Goal: Task Accomplishment & Management: Manage account settings

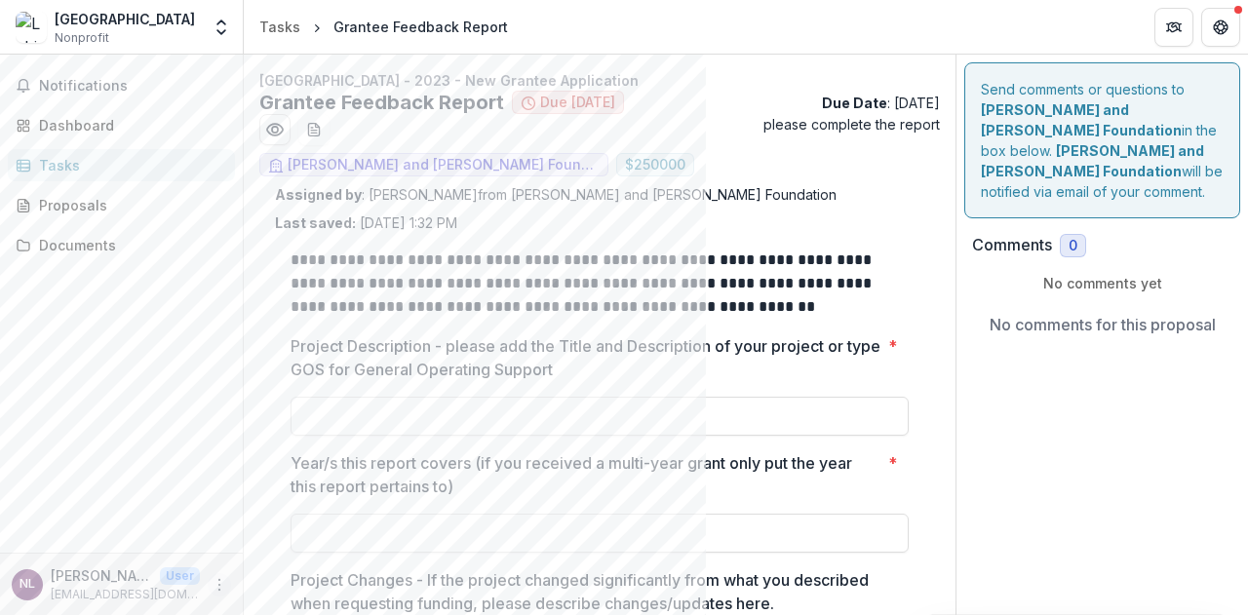
click at [222, 589] on icon "More" at bounding box center [220, 585] width 16 height 16
click at [1174, 27] on icon "Partners" at bounding box center [1174, 28] width 16 height 16
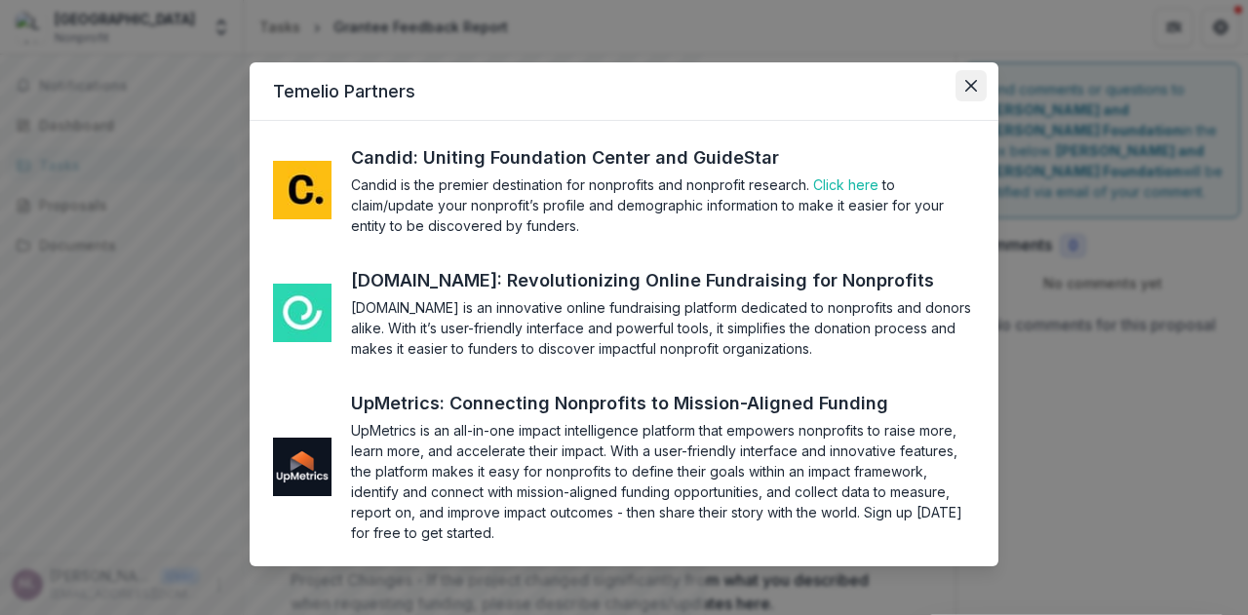
click at [971, 90] on icon "Close" at bounding box center [971, 86] width 12 height 12
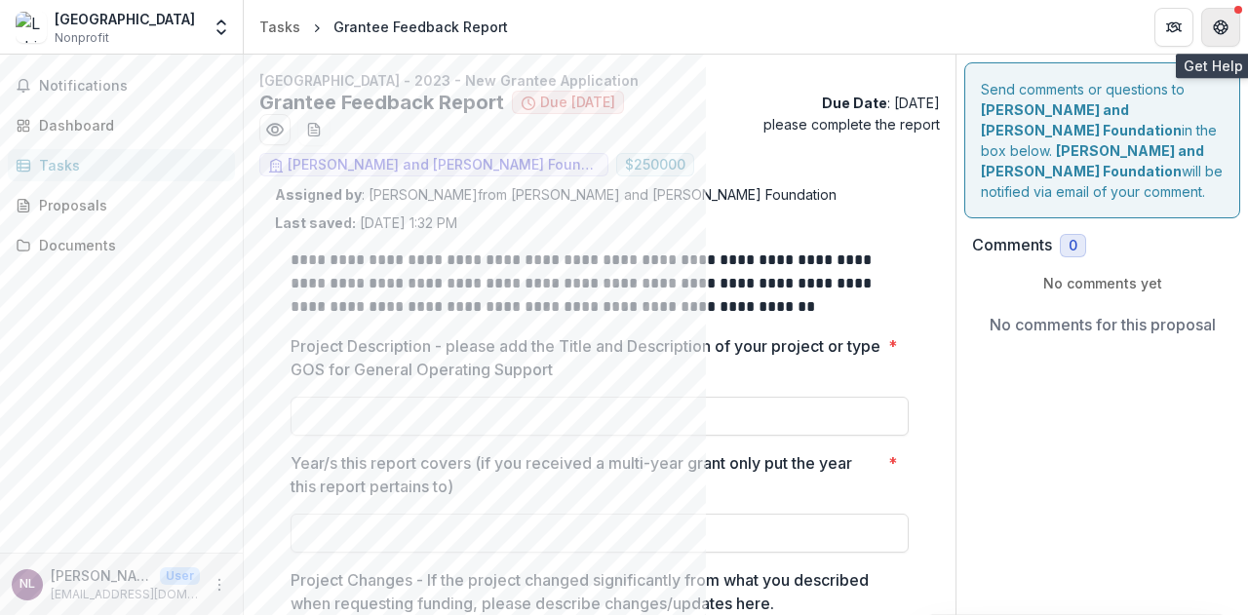
click at [1221, 30] on icon "Get Help" at bounding box center [1221, 32] width 5 height 4
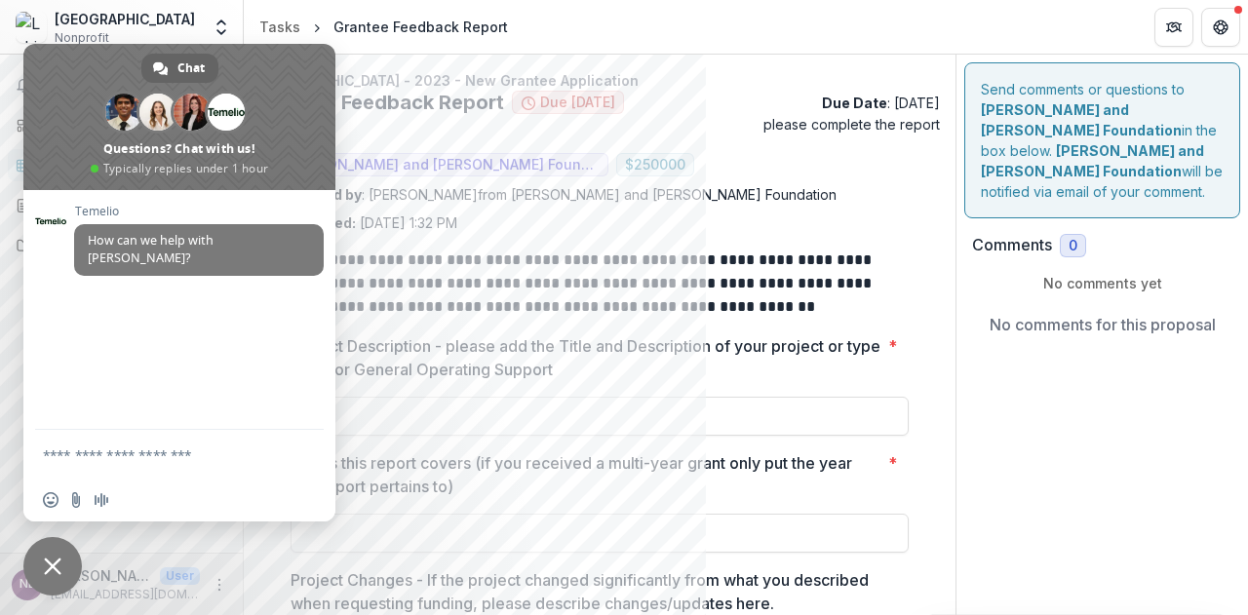
click at [662, 334] on p "Project Description - please add the Title and Description of your project or t…" at bounding box center [586, 357] width 590 height 47
click at [662, 397] on input "Project Description - please add the Title and Description of your project or t…" at bounding box center [600, 416] width 618 height 39
click at [56, 570] on span "Close chat" at bounding box center [53, 567] width 18 height 18
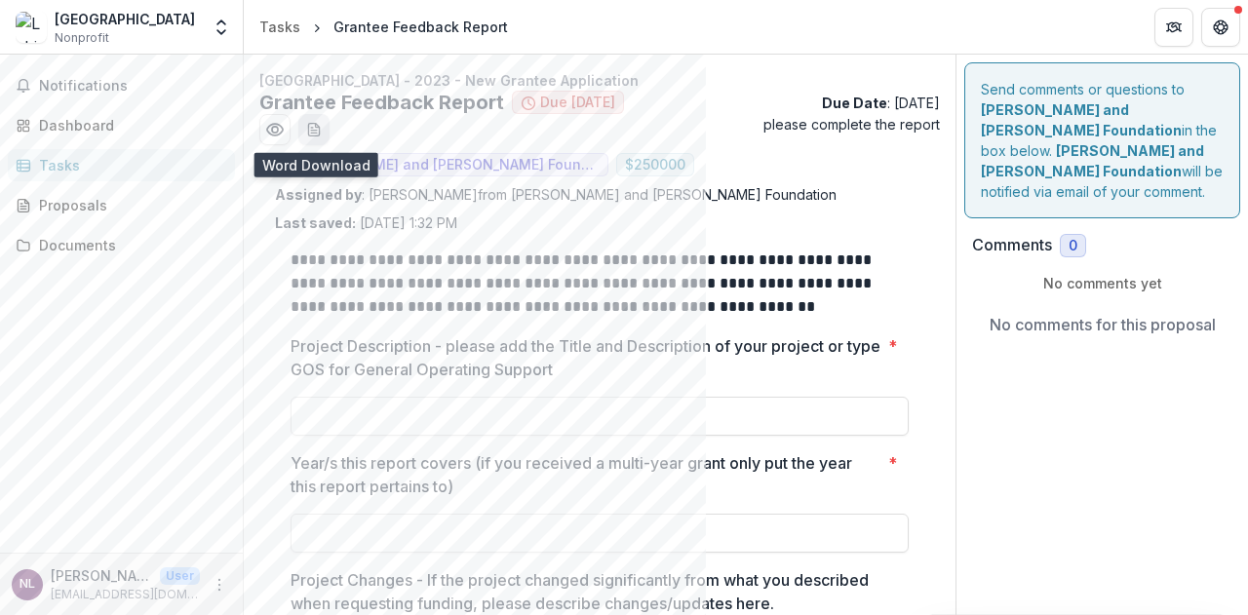
click at [320, 127] on icon "download-word-button" at bounding box center [318, 126] width 4 height 4
click at [756, 249] on p "**********" at bounding box center [597, 284] width 612 height 70
click at [313, 131] on line "download-word-button" at bounding box center [314, 131] width 6 height 0
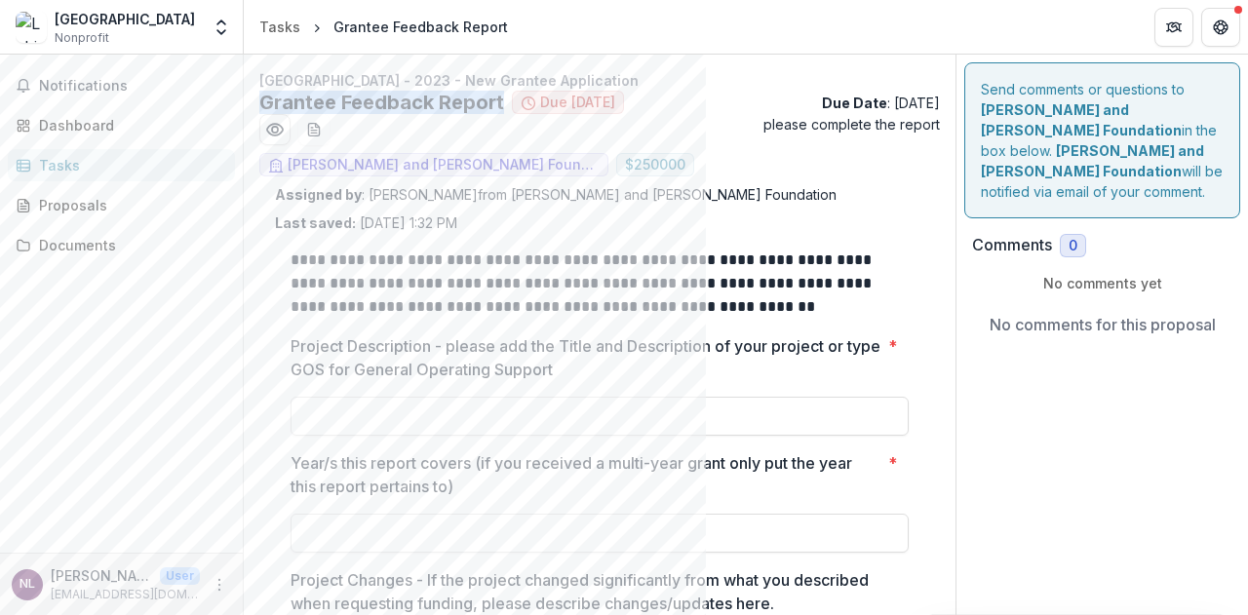
drag, startPoint x: 501, startPoint y: 104, endPoint x: 250, endPoint y: 108, distance: 251.6
copy h2 "Grantee Feedback Report"
click at [302, 26] on link "Tasks" at bounding box center [280, 27] width 57 height 28
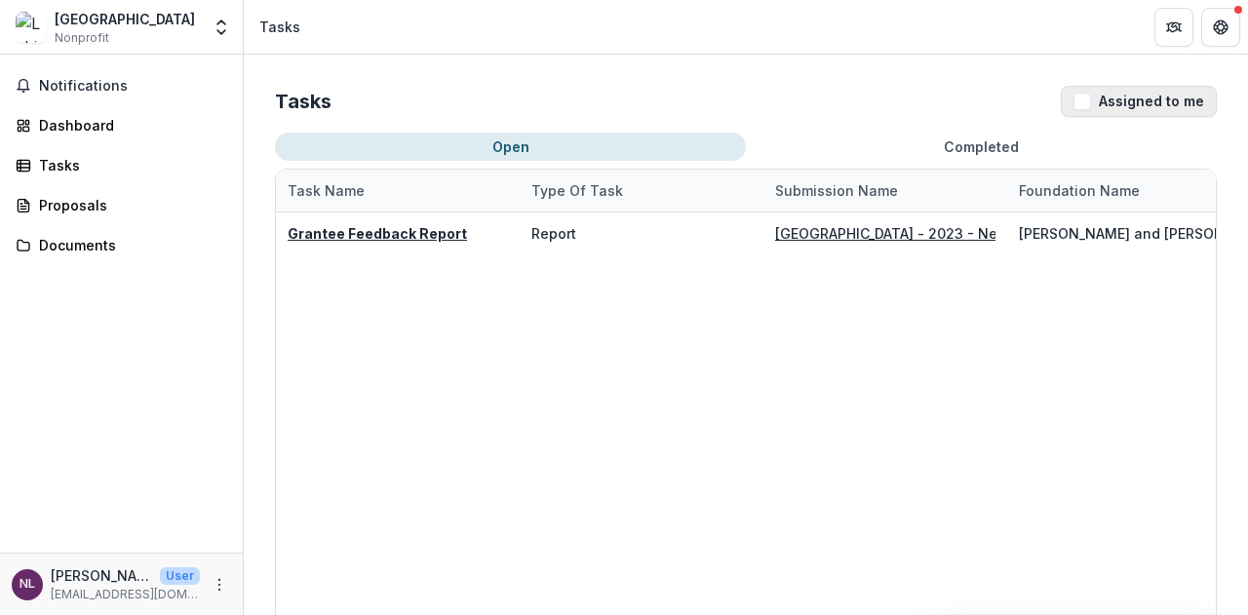
click at [1151, 101] on button "Assigned to me" at bounding box center [1139, 101] width 156 height 31
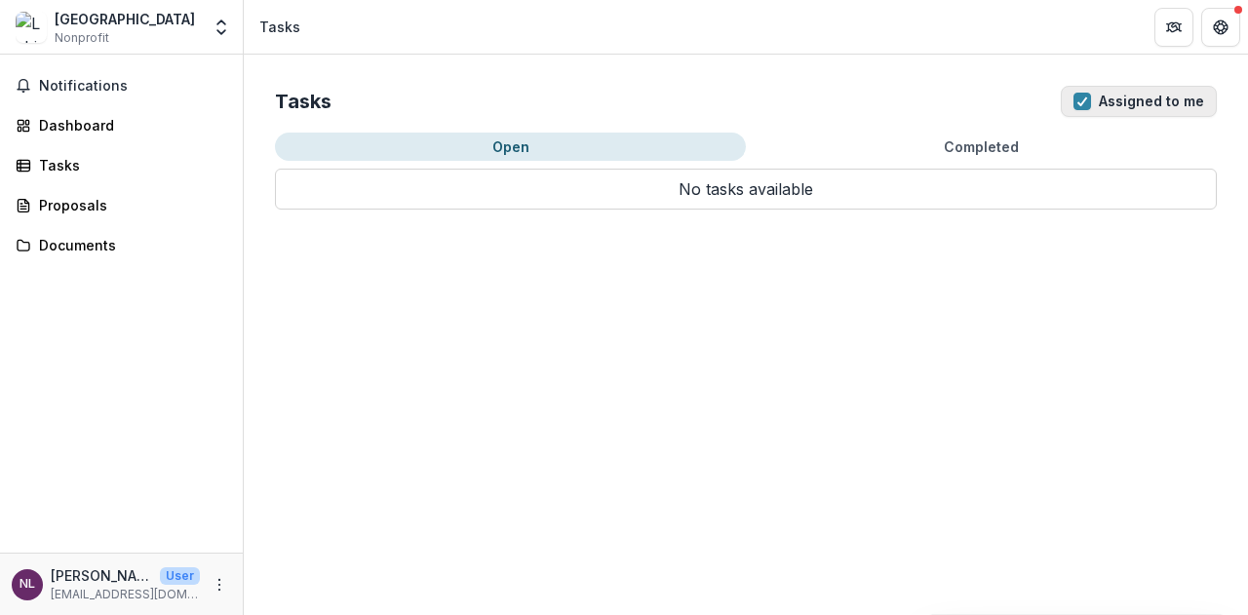
click at [1087, 102] on span "button" at bounding box center [1083, 102] width 18 height 18
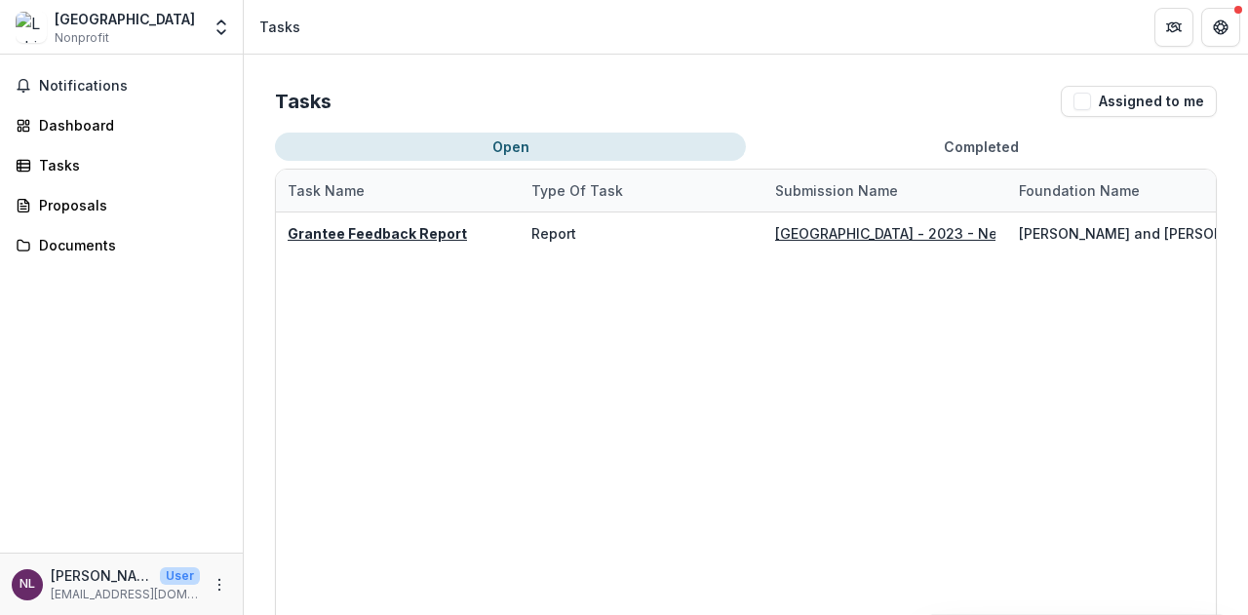
drag, startPoint x: 425, startPoint y: 237, endPoint x: 334, endPoint y: 371, distance: 161.5
click at [334, 371] on div "Grantee Feedback Report Report [GEOGRAPHIC_DATA] - 2023 - New Grantee Applicati…" at bounding box center [1007, 483] width 1463 height 540
click at [1090, 281] on div "Grantee Feedback Report Report [GEOGRAPHIC_DATA] - 2023 - New Grantee Applicati…" at bounding box center [1007, 483] width 1463 height 540
